Goal: Task Accomplishment & Management: Manage account settings

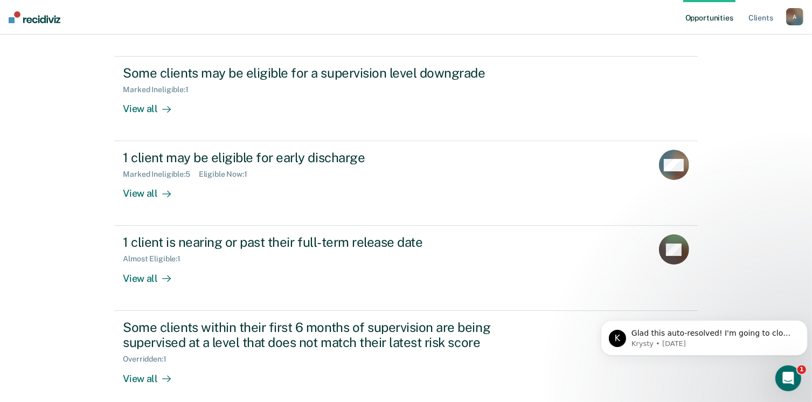
scroll to position [114, 0]
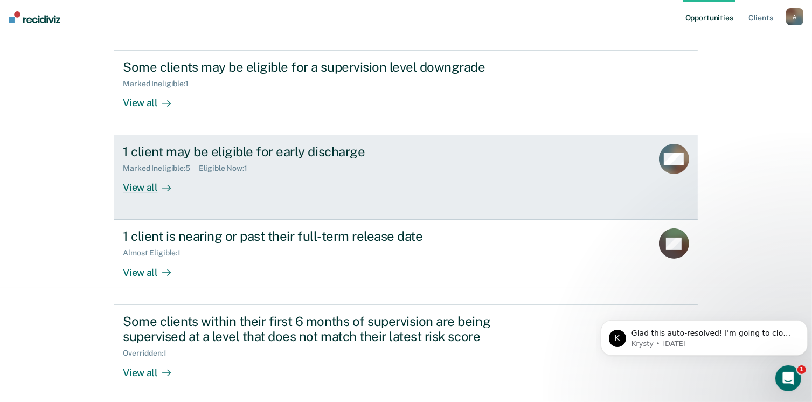
click at [153, 194] on div "View all" at bounding box center [153, 183] width 60 height 21
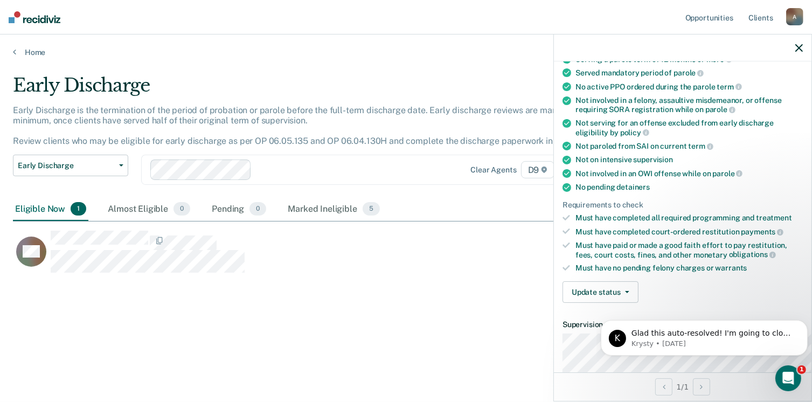
scroll to position [128, 0]
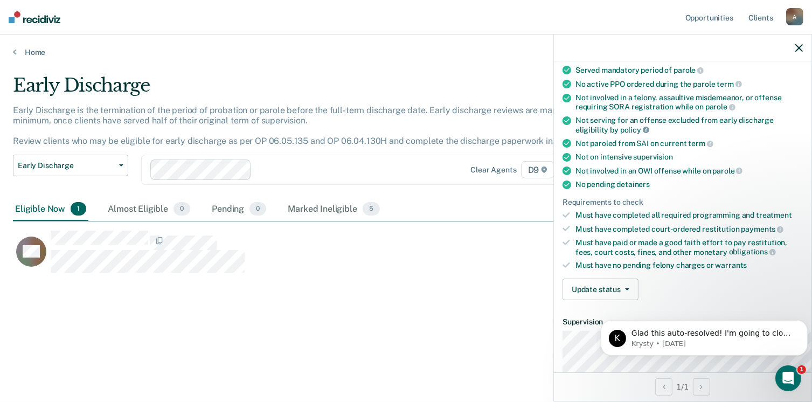
click at [643, 133] on icon at bounding box center [646, 130] width 6 height 6
click at [563, 125] on icon at bounding box center [567, 120] width 9 height 9
click at [576, 134] on div "Not serving for an offense excluded from early discharge eligibility by policy" at bounding box center [689, 125] width 227 height 18
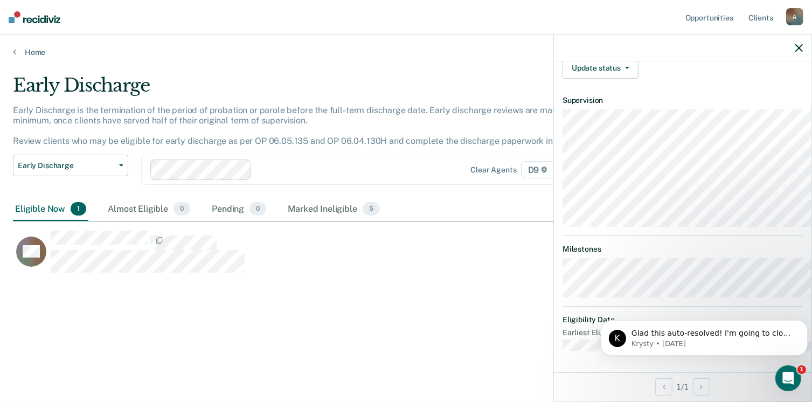
scroll to position [31, 0]
click at [461, 334] on div "Early Discharge Early Discharge is the termination of the period of probation o…" at bounding box center [406, 214] width 786 height 281
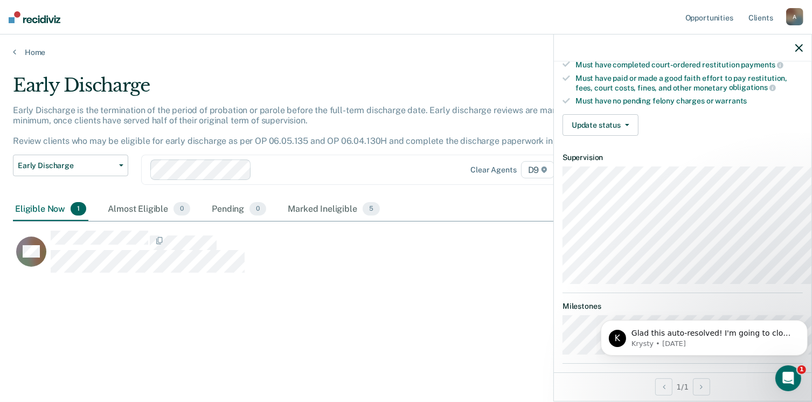
scroll to position [291, 0]
click at [677, 342] on p "Krysty • [DATE]" at bounding box center [712, 343] width 163 height 10
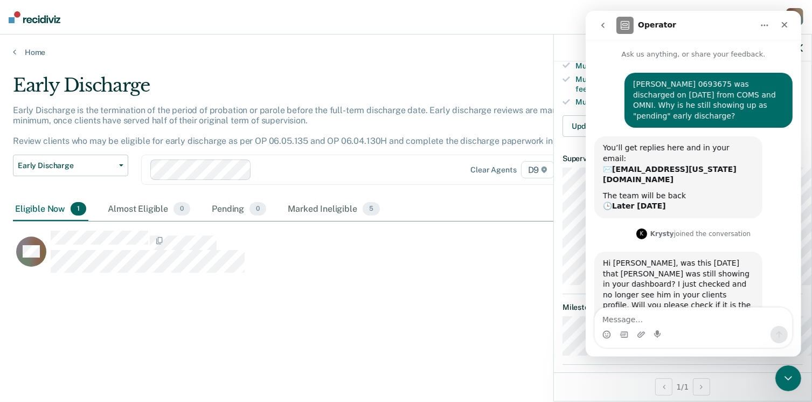
scroll to position [32, 0]
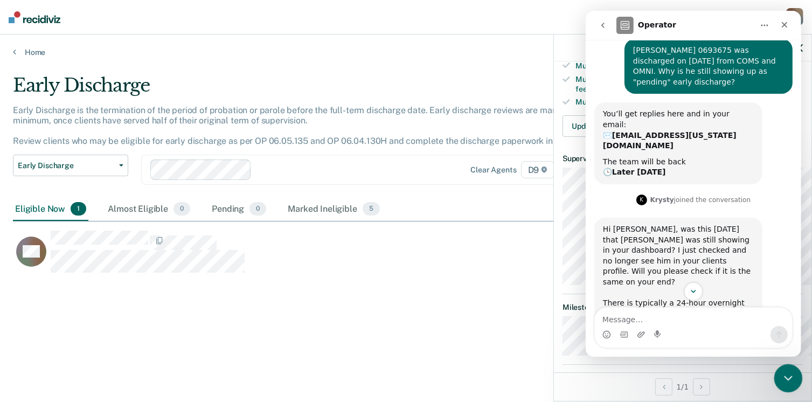
click at [784, 376] on icon "Close Intercom Messenger" at bounding box center [787, 377] width 8 height 4
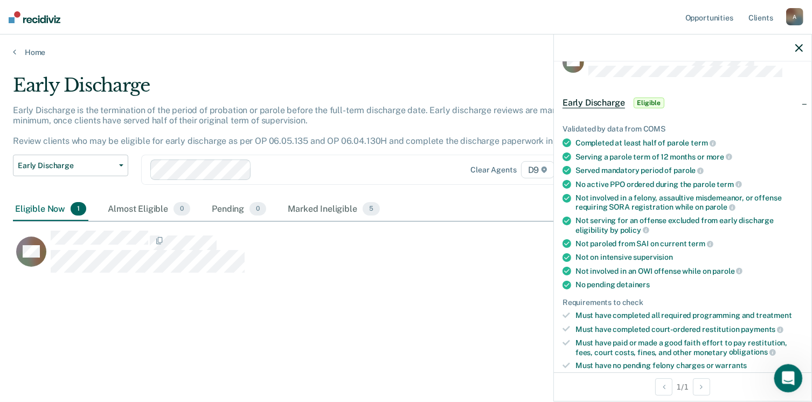
scroll to position [28, 0]
click at [757, 340] on ul "Validated by data from COMS Completed at least half of parole term Serving a pa…" at bounding box center [683, 247] width 240 height 246
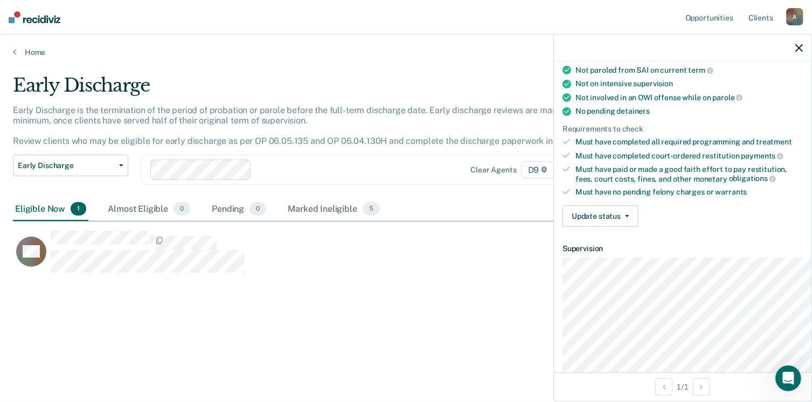
scroll to position [205, 0]
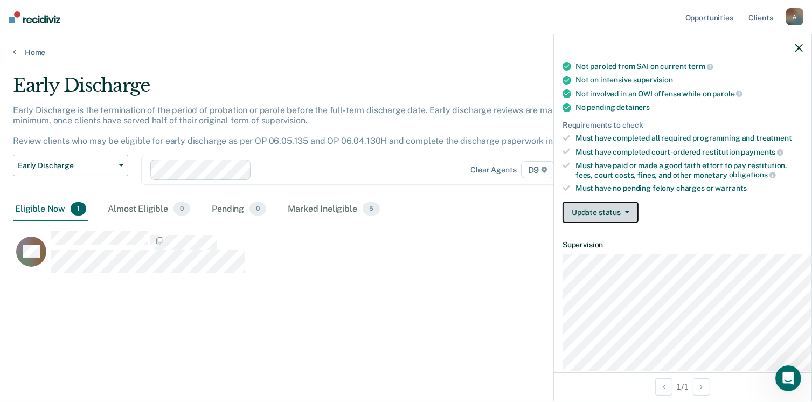
click at [582, 223] on button "Update status" at bounding box center [601, 213] width 76 height 22
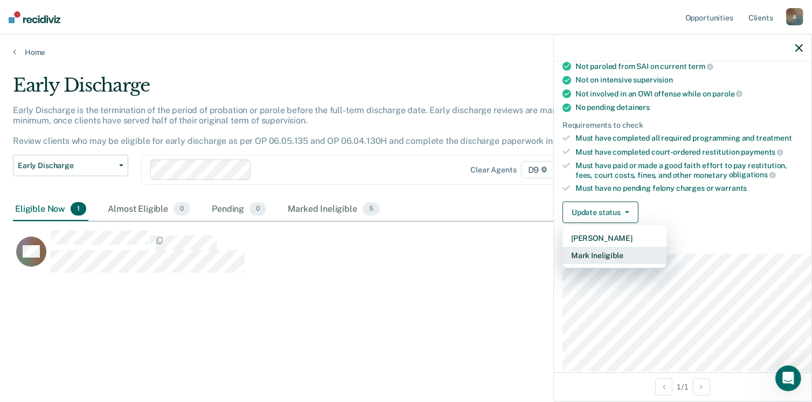
click at [583, 264] on button "Mark Ineligible" at bounding box center [615, 255] width 104 height 17
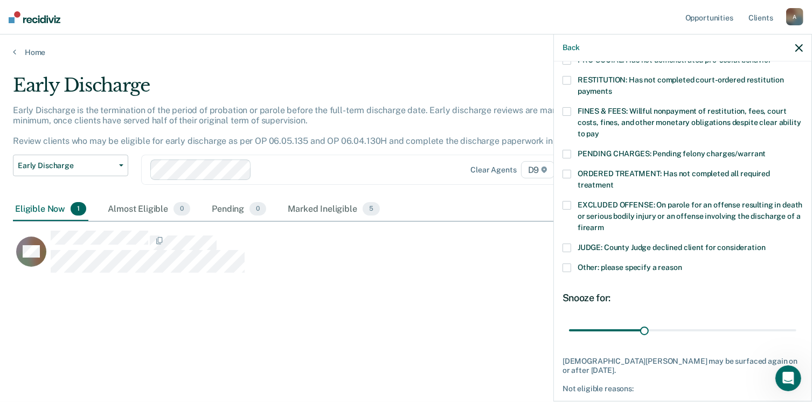
scroll to position [284, 0]
click at [563, 274] on label "Other: please specify a reason" at bounding box center [683, 267] width 240 height 11
click at [682, 262] on input "Other: please specify a reason" at bounding box center [682, 262] width 0 height 0
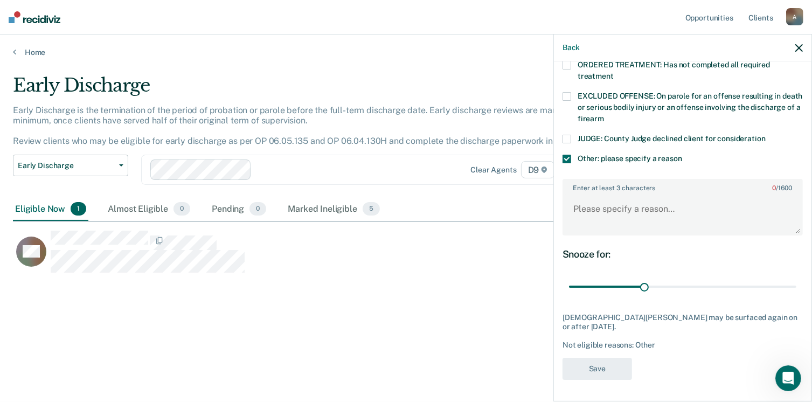
scroll to position [406, 0]
click at [592, 234] on textarea "Enter at least 3 characters 0 / 1600" at bounding box center [683, 214] width 238 height 40
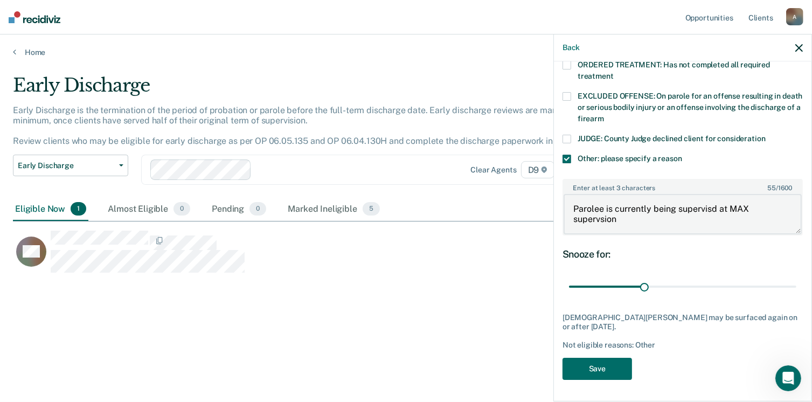
click at [676, 234] on textarea "Parolee is currently being supervisd at MAX supervsion" at bounding box center [683, 214] width 238 height 40
click at [612, 234] on textarea "Parolee is currently being supervisd at MAX supervsion" at bounding box center [683, 214] width 238 height 40
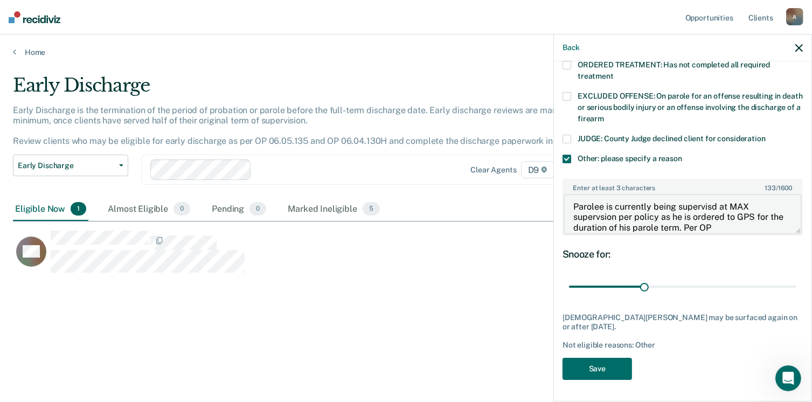
click at [726, 234] on textarea "Parolee is currently being supervisd at MAX supervsion per policy as he is orde…" at bounding box center [683, 214] width 238 height 40
paste textarea "06.05.135"
click at [706, 234] on textarea "Parolee is currently being supervisd at MAX supervsion per policy as he is orde…" at bounding box center [683, 214] width 238 height 40
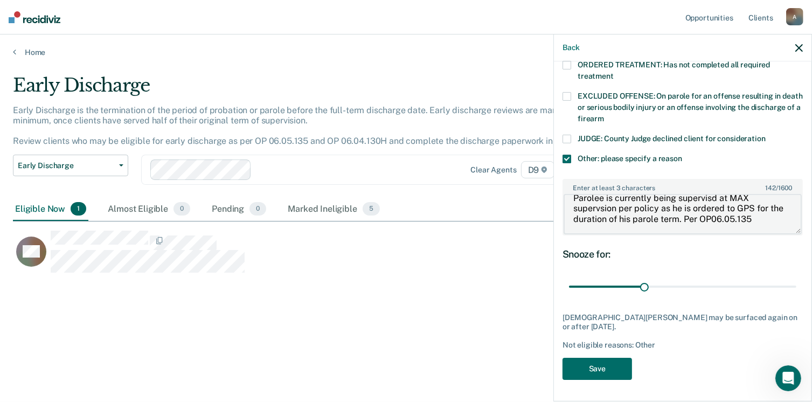
click at [701, 234] on textarea "Parolee is currently being supervisd at MAX supervsion per policy as he is orde…" at bounding box center [683, 214] width 238 height 40
click at [703, 234] on textarea "Parolee is currently being supervisd at MAX supervsion per policy as he is orde…" at bounding box center [683, 214] width 238 height 40
click at [767, 234] on textarea "Parolee is currently being supervisd at MAX supervsion per policy as he is orde…" at bounding box center [683, 214] width 238 height 40
click at [683, 234] on textarea "Parolee is currently being supervisd at MAX supervsion per policy as he is orde…" at bounding box center [683, 214] width 238 height 40
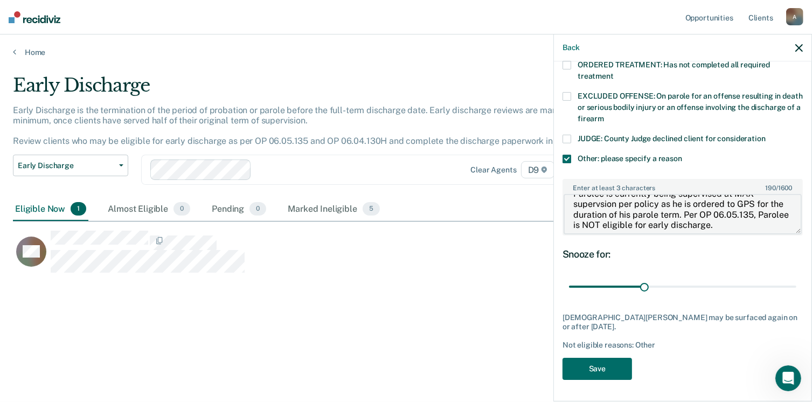
scroll to position [10, 0]
click at [564, 234] on textarea "Parolee is currently being supervised at MAX supervsion per policy as he is ord…" at bounding box center [683, 214] width 238 height 40
type textarea "Parolee is currently being supervised at MAX supervision per policy as he is or…"
type input "58"
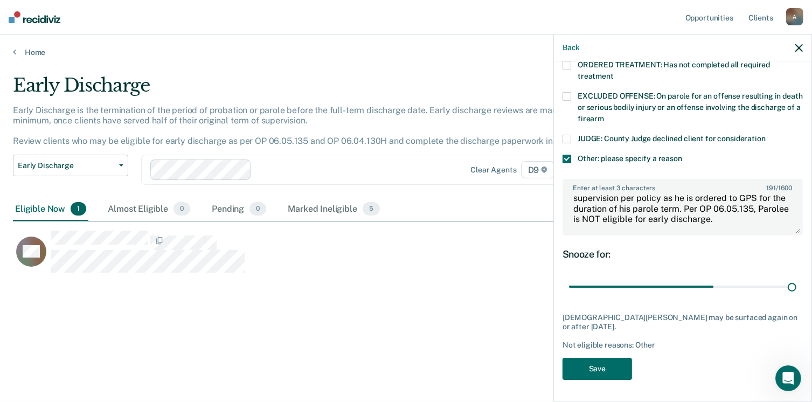
scroll to position [114, 0]
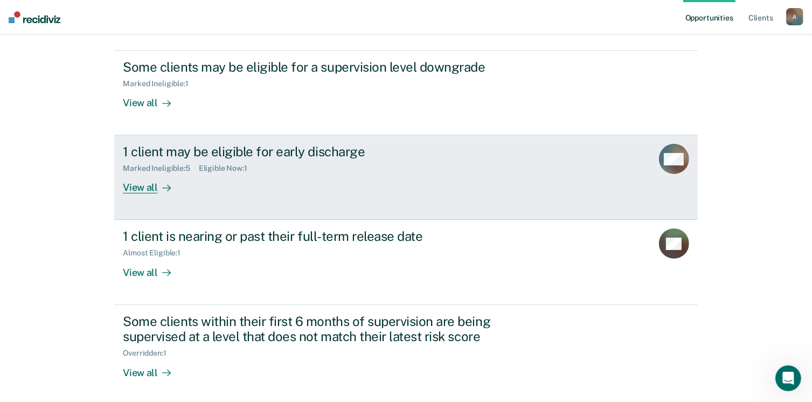
click at [155, 194] on div "View all" at bounding box center [153, 183] width 60 height 21
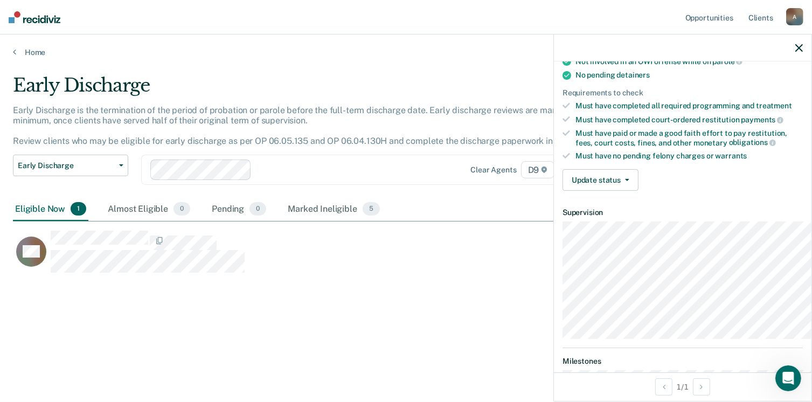
scroll to position [246, 0]
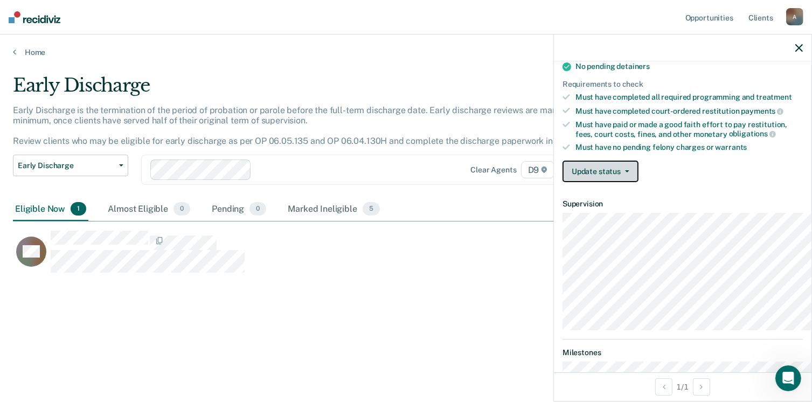
click at [573, 182] on button "Update status" at bounding box center [601, 172] width 76 height 22
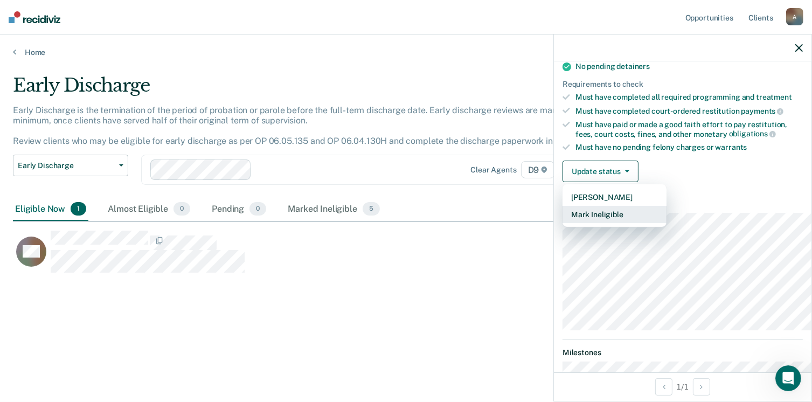
click at [563, 223] on button "Mark Ineligible" at bounding box center [615, 214] width 104 height 17
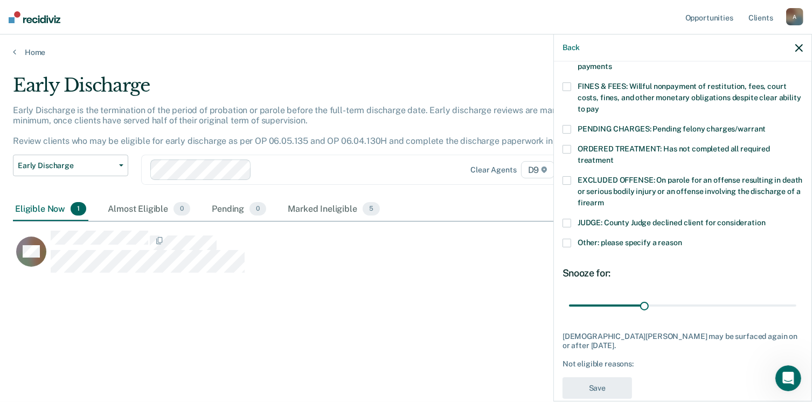
scroll to position [357, 0]
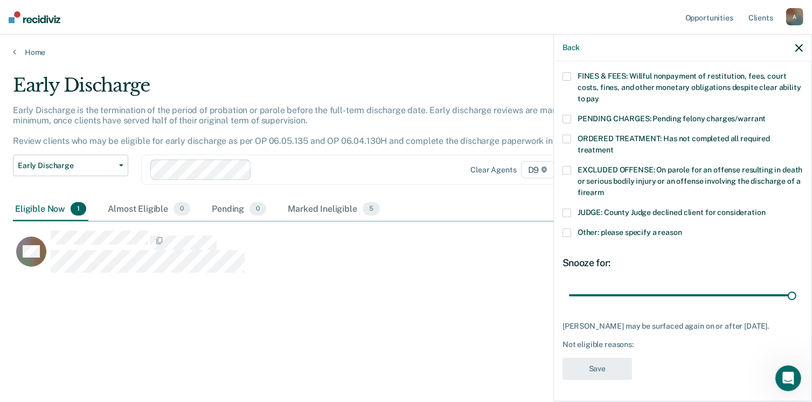
type input "90"
click at [563, 237] on span at bounding box center [567, 233] width 9 height 9
click at [682, 229] on input "Other: please specify a reason" at bounding box center [682, 229] width 0 height 0
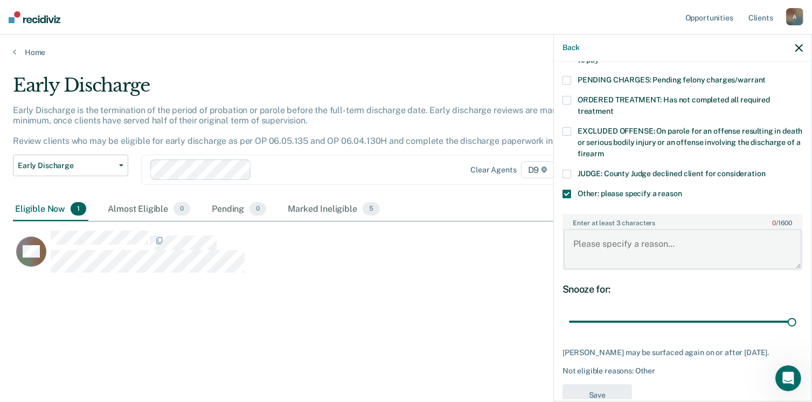
click at [604, 269] on textarea "Enter at least 3 characters 0 / 1600" at bounding box center [683, 249] width 238 height 40
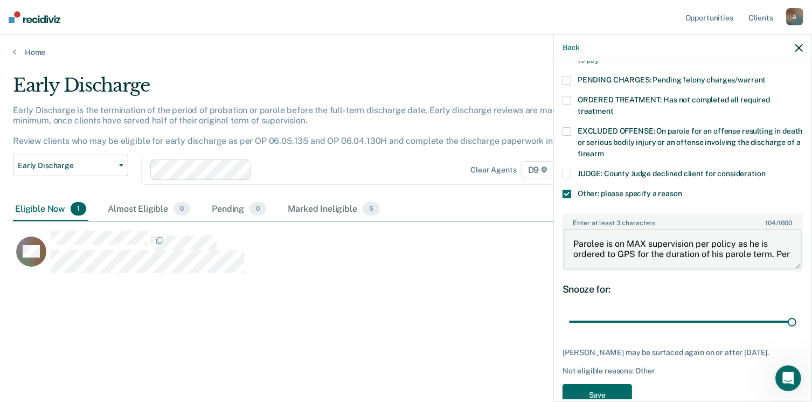
scroll to position [2, 0]
paste textarea "06.05.135"
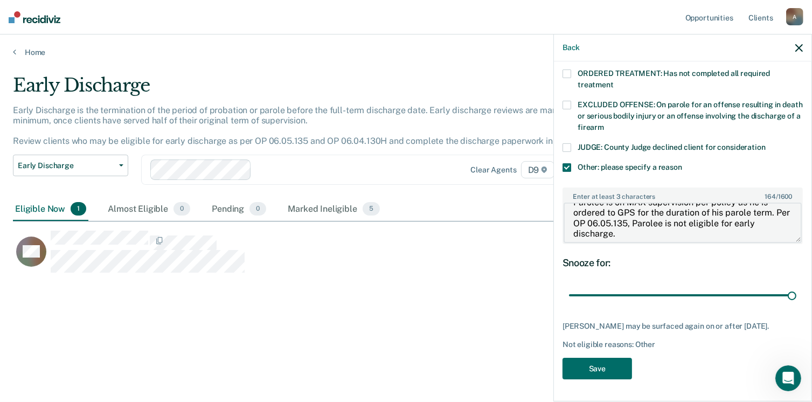
scroll to position [508, 0]
type textarea "Parolee is on MAX supervision per policy as he is ordered to GPS for the durati…"
click at [563, 358] on button "Save" at bounding box center [598, 369] width 70 height 22
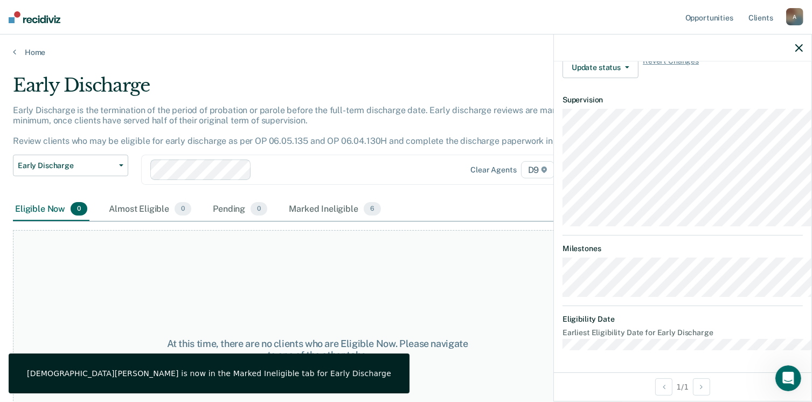
click at [11, 57] on div "Home" at bounding box center [406, 45] width 812 height 23
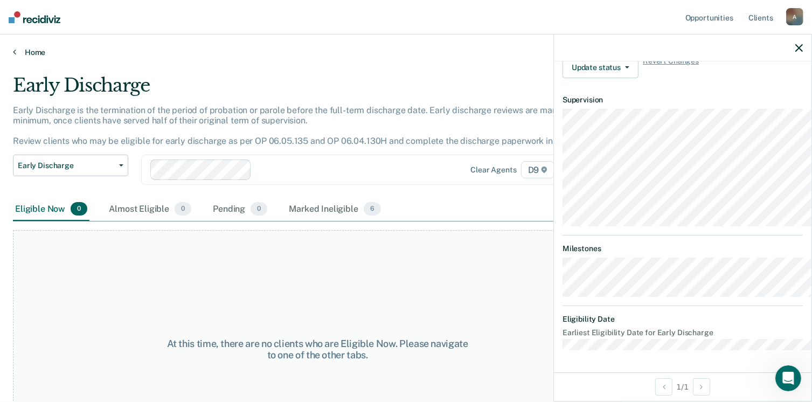
click at [16, 56] on icon at bounding box center [14, 51] width 3 height 9
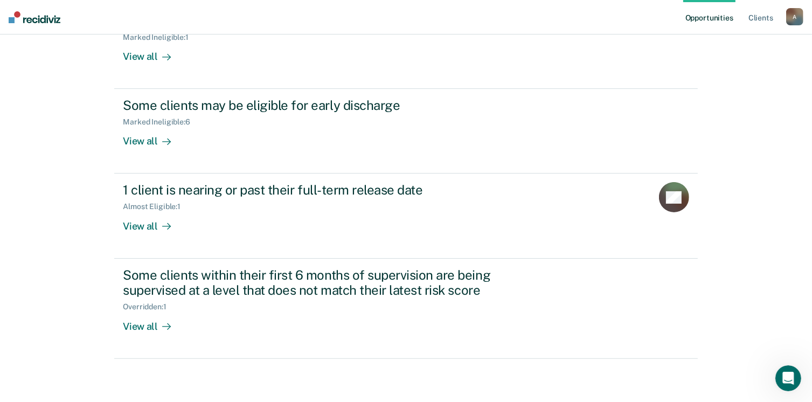
scroll to position [194, 0]
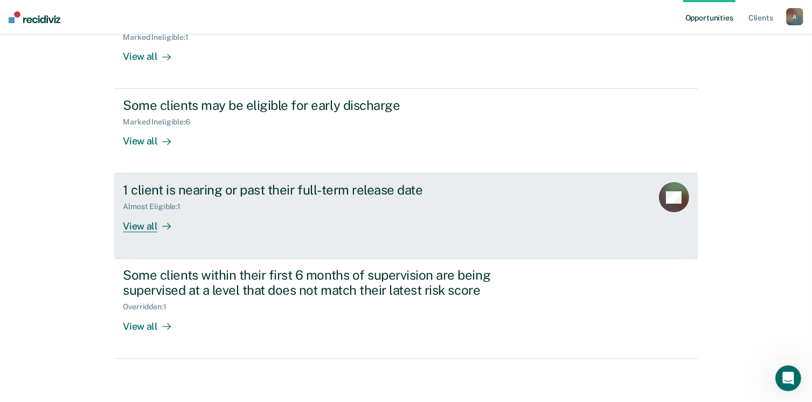
click at [147, 232] on div "View all" at bounding box center [153, 221] width 60 height 21
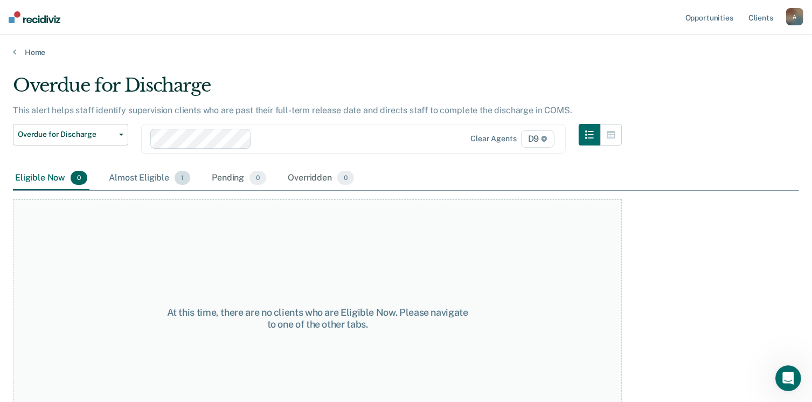
click at [192, 190] on div "Almost Eligible 1" at bounding box center [150, 179] width 86 height 24
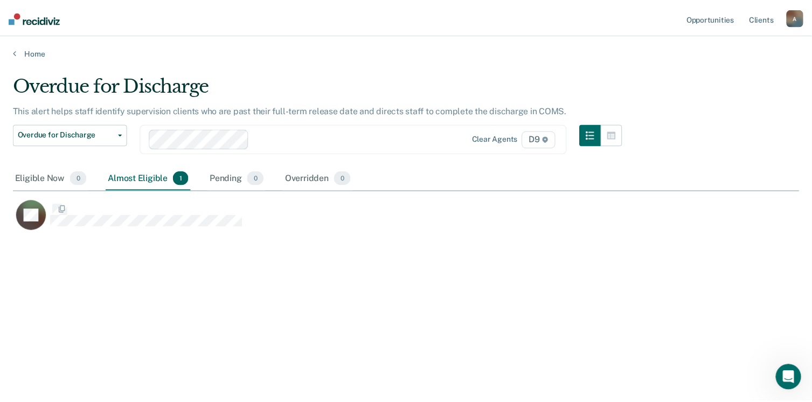
scroll to position [200, 780]
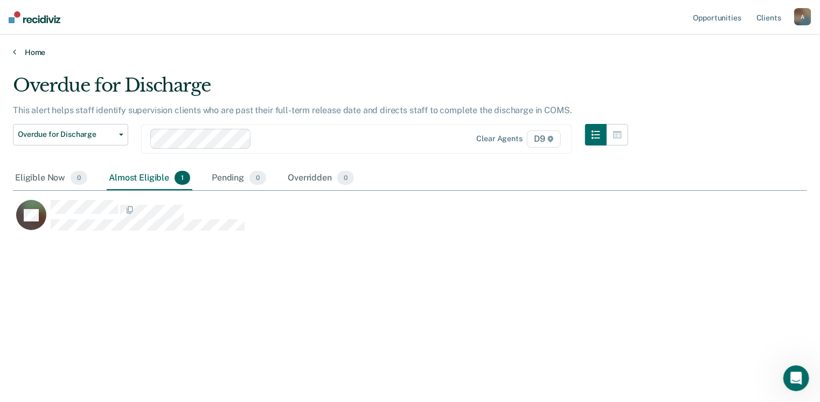
click at [16, 56] on icon at bounding box center [14, 51] width 3 height 9
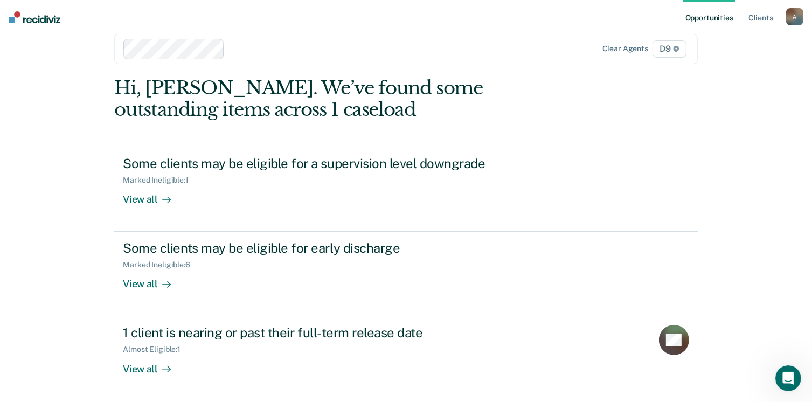
scroll to position [19, 0]
